Goal: Information Seeking & Learning: Learn about a topic

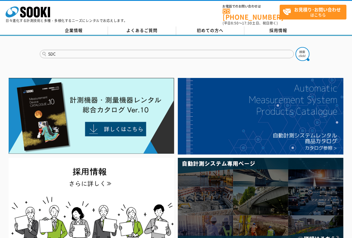
type input "SDC"
click at [295, 47] on button at bounding box center [302, 54] width 14 height 14
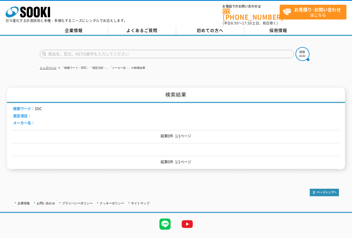
click at [93, 50] on input "text" at bounding box center [167, 54] width 254 height 8
type input "SD"
click at [295, 47] on button at bounding box center [302, 54] width 14 height 14
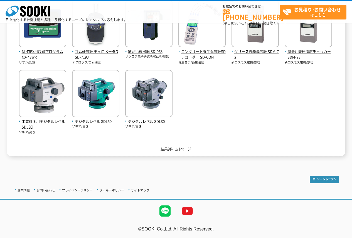
scroll to position [99, 0]
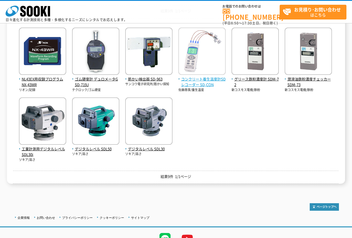
click at [209, 83] on span "コンクリート養生温度計SDレコーダー SD-CON" at bounding box center [201, 82] width 47 height 12
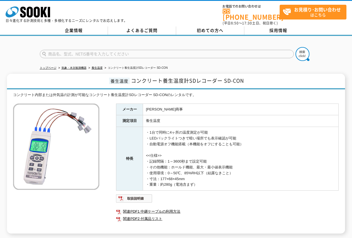
scroll to position [71, 0]
